Goal: Find specific page/section: Find specific page/section

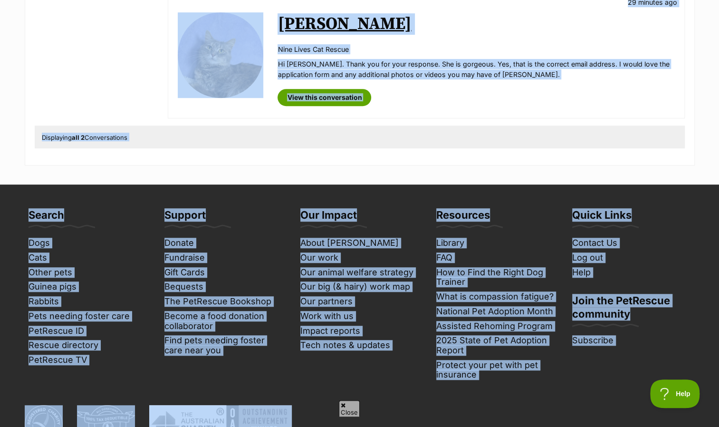
drag, startPoint x: 259, startPoint y: 451, endPoint x: 311, endPoint y: 451, distance: 51.3
click at [311, 426] on html "Skip to main content Log in to favourite this pet Log in Or sign up Search PetR…" at bounding box center [359, 187] width 719 height 966
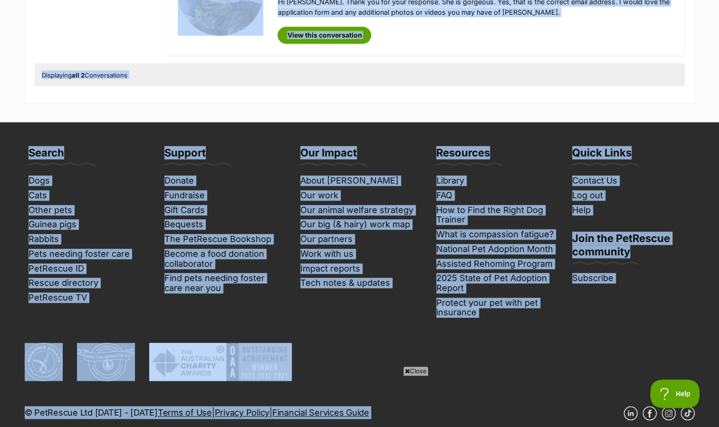
click at [718, 293] on footer "Search Dogs Cats Other pets Guinea pigs Rabbits Pets needing foster care PetRes…" at bounding box center [359, 365] width 719 height 486
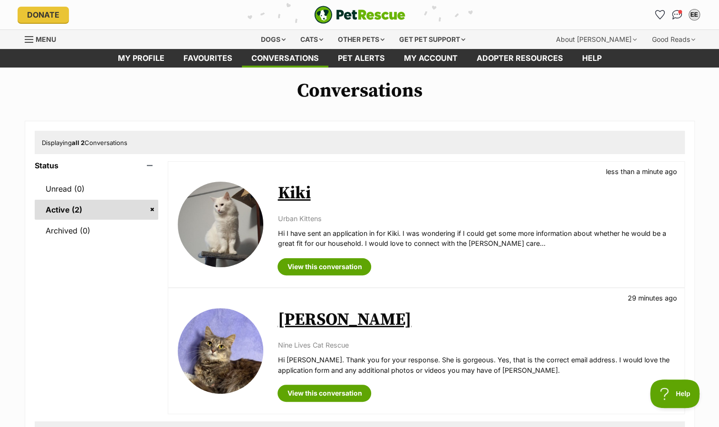
scroll to position [0, 0]
click at [662, 13] on icon "Favourites" at bounding box center [659, 14] width 11 height 11
